Goal: Check status

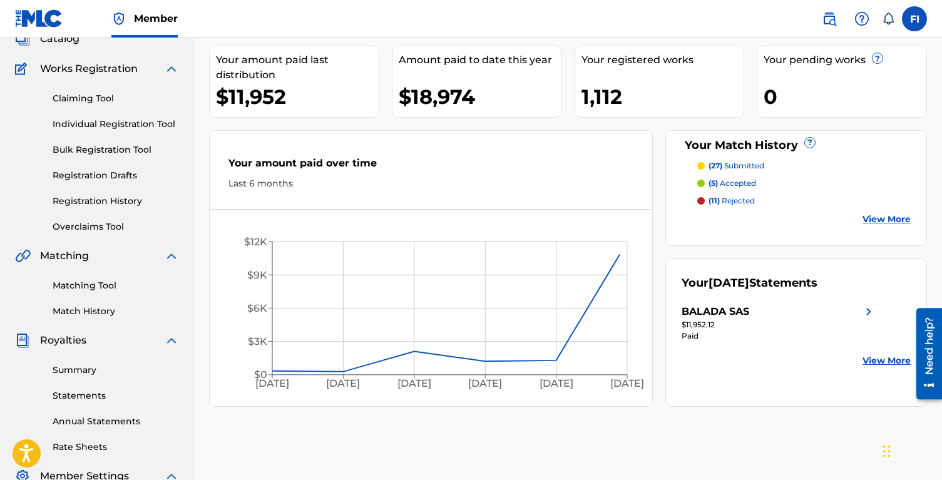
scroll to position [94, 0]
